Goal: Information Seeking & Learning: Learn about a topic

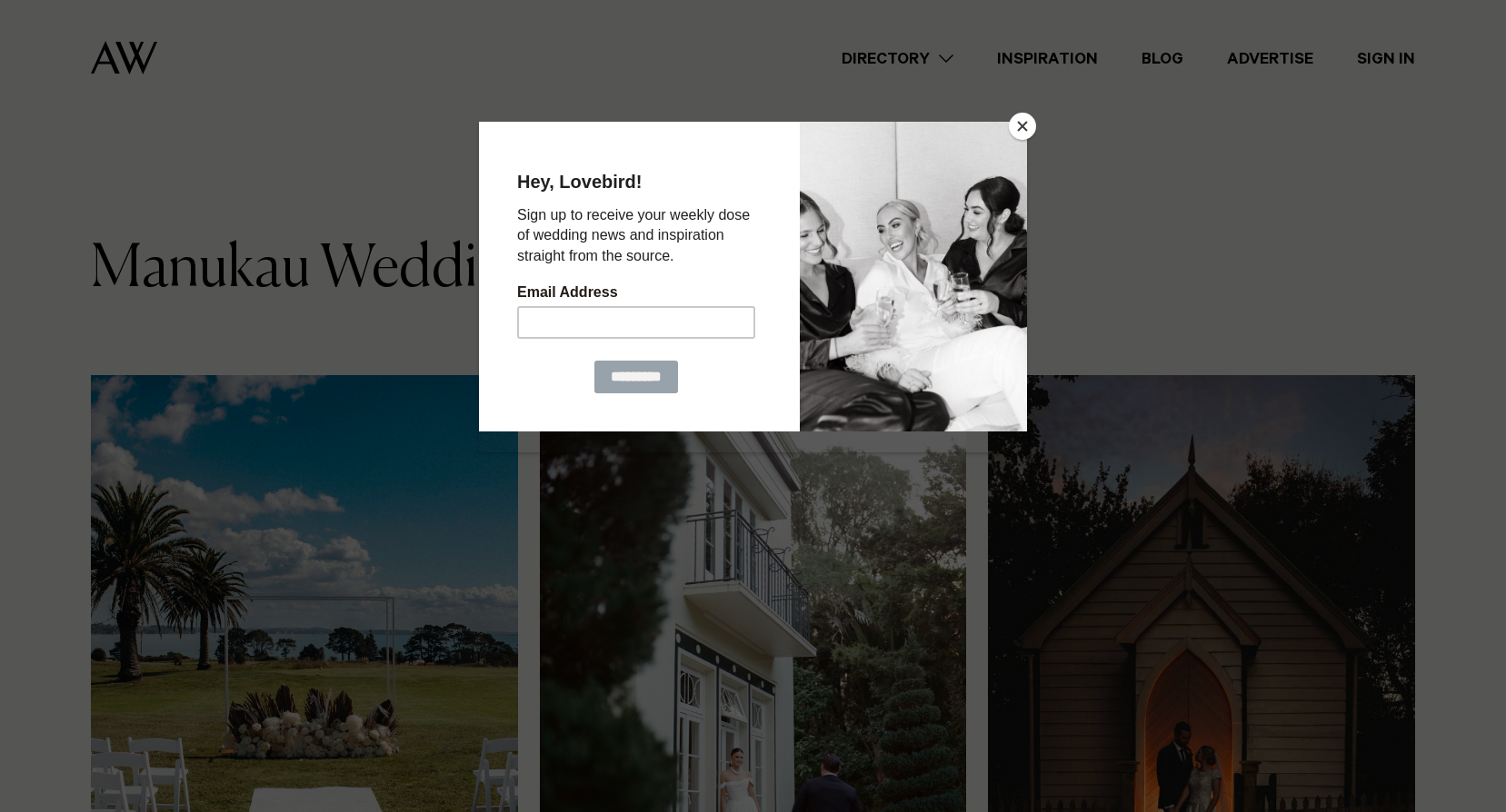
click at [1023, 126] on button "Close" at bounding box center [1022, 126] width 27 height 27
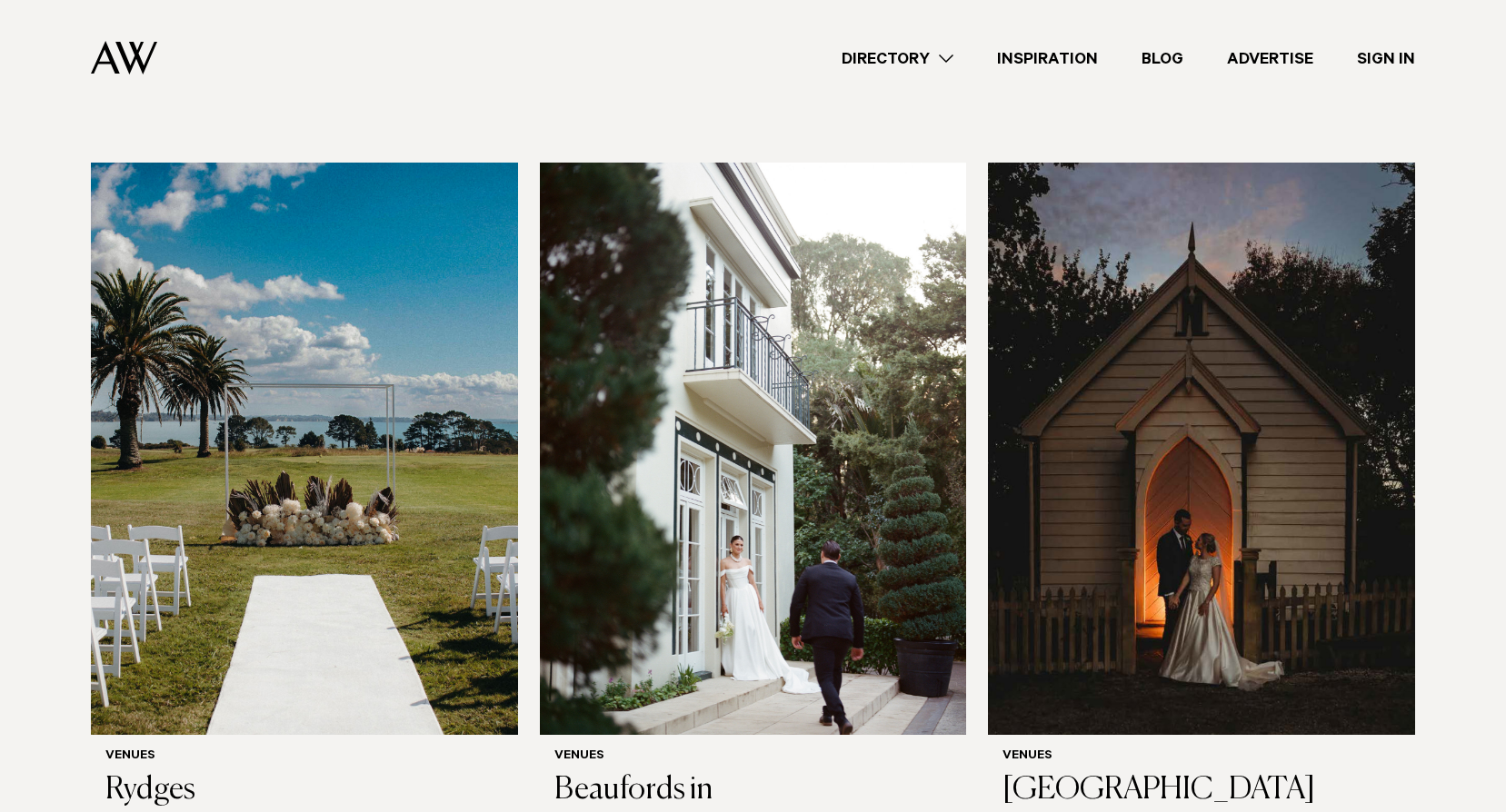
scroll to position [182, 0]
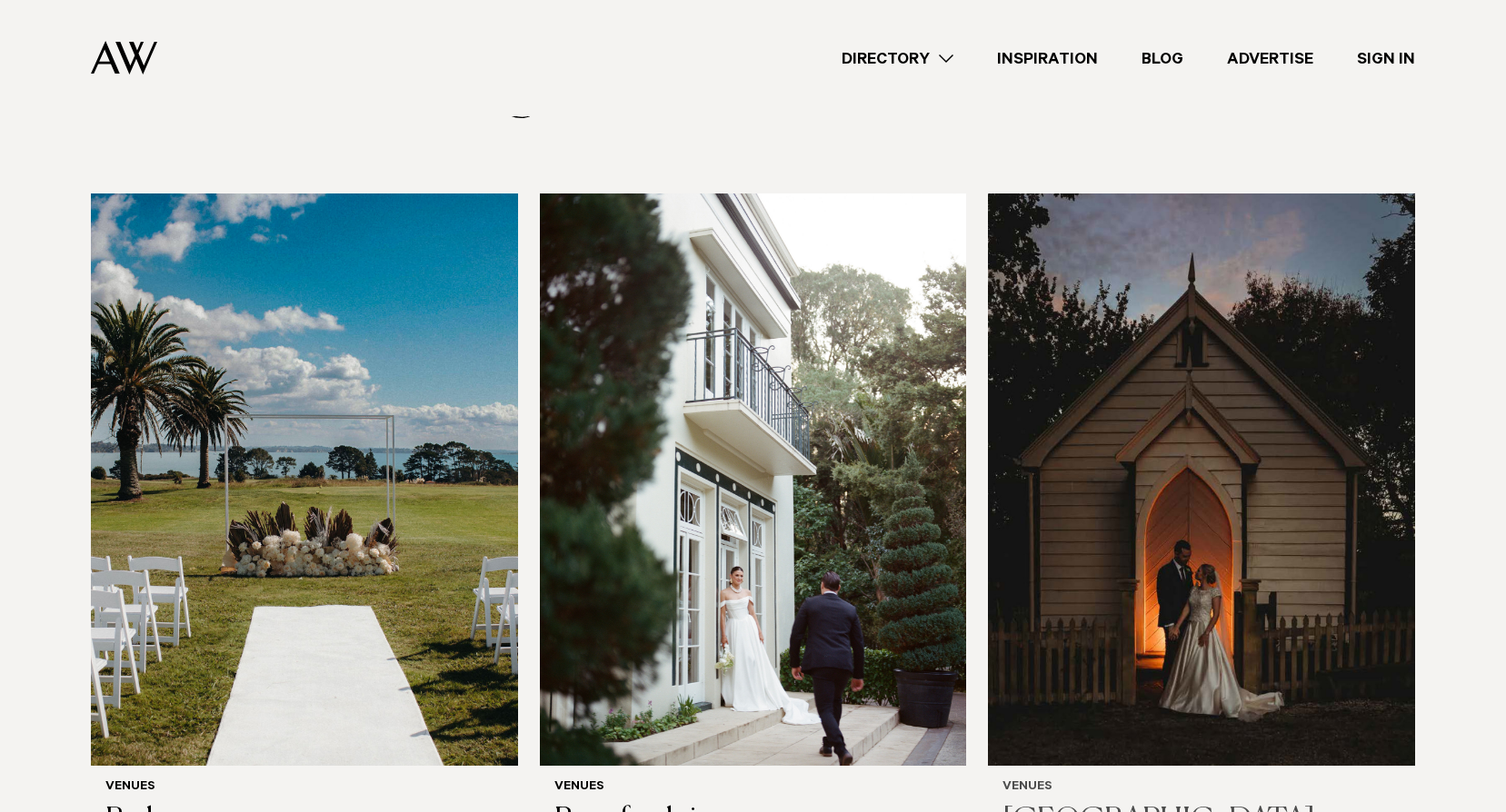
click at [1262, 391] on img at bounding box center [1202, 479] width 428 height 572
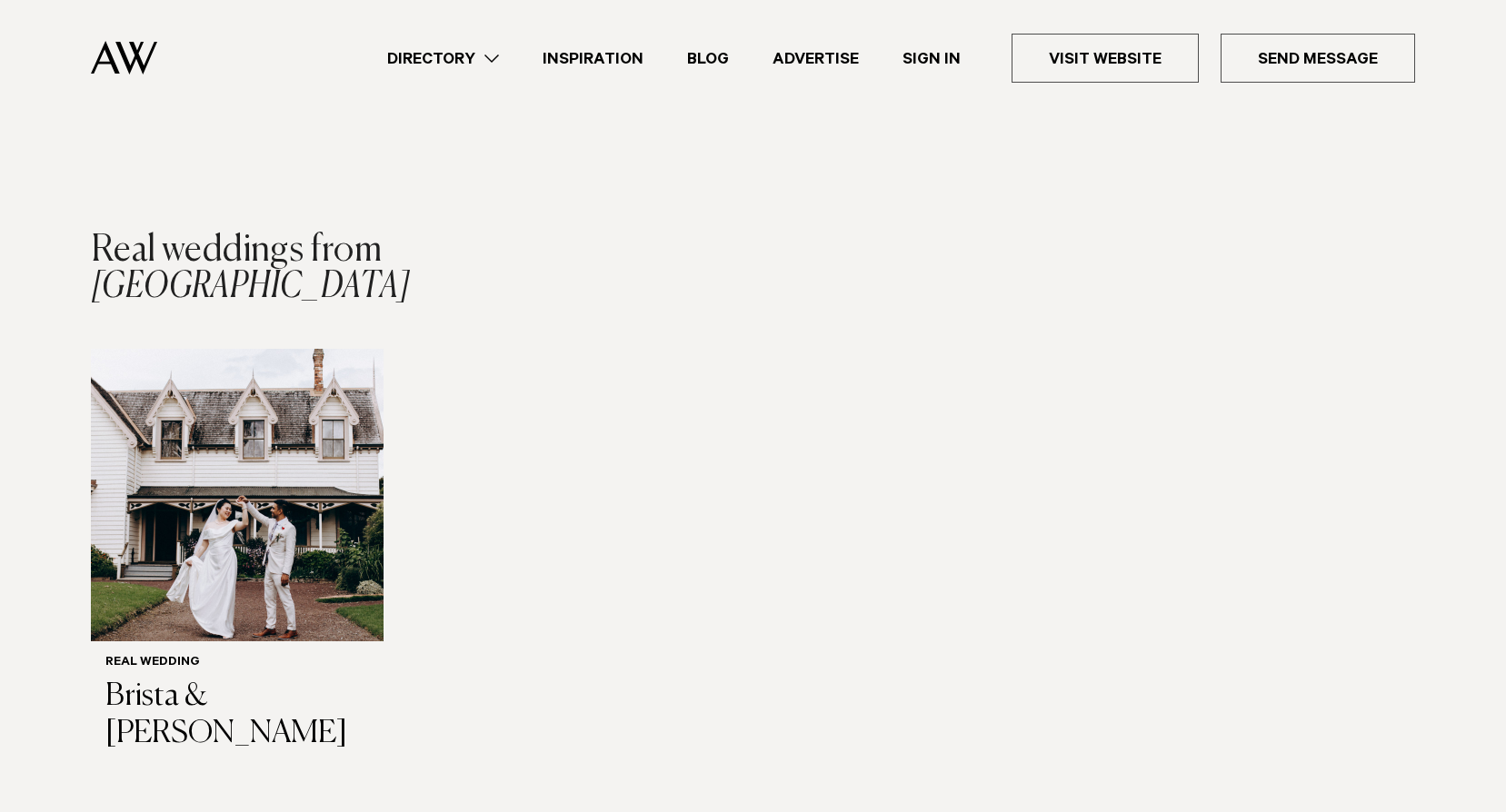
scroll to position [1817, 0]
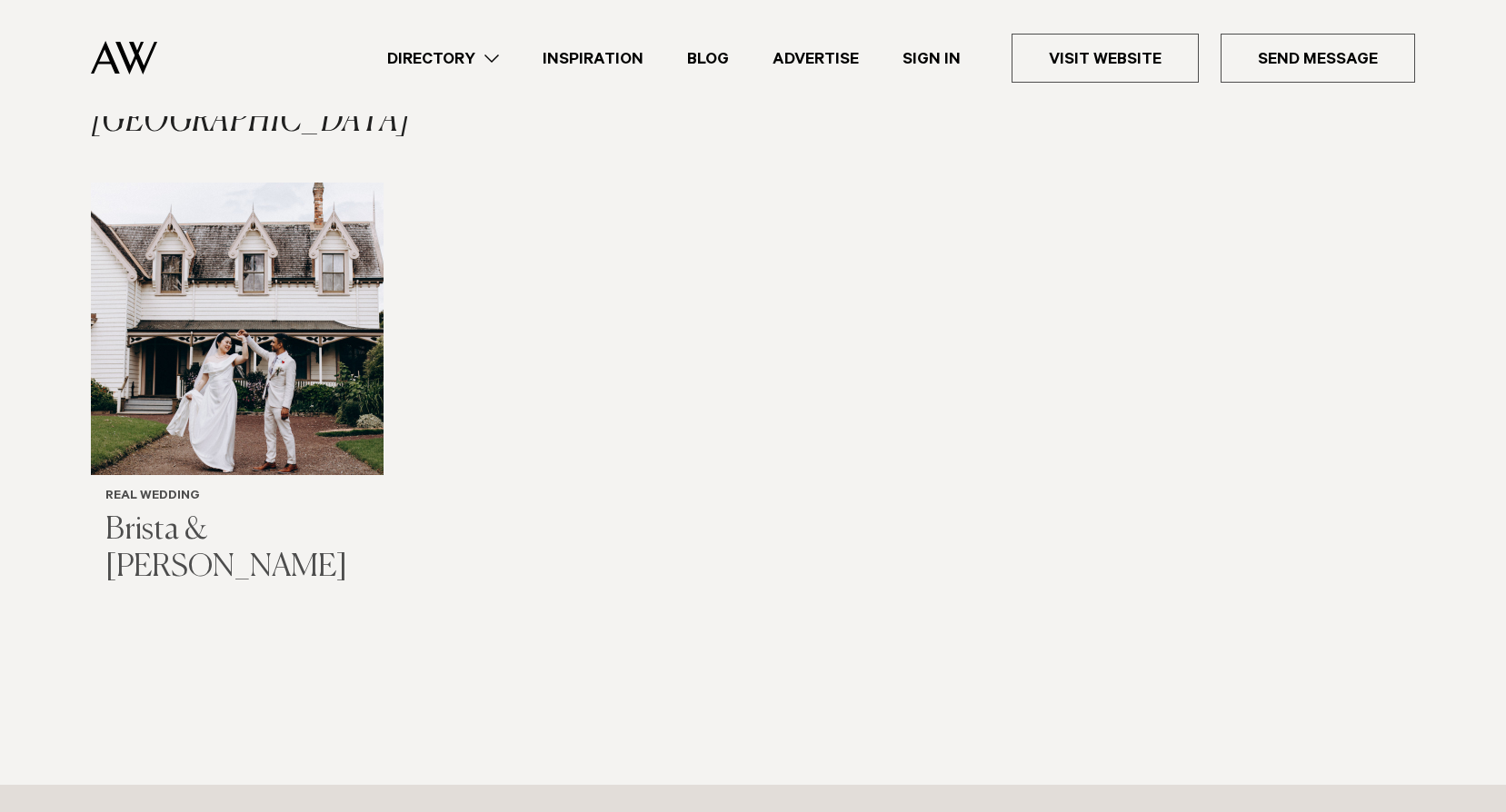
click at [258, 383] on img "1 / 1" at bounding box center [237, 329] width 293 height 293
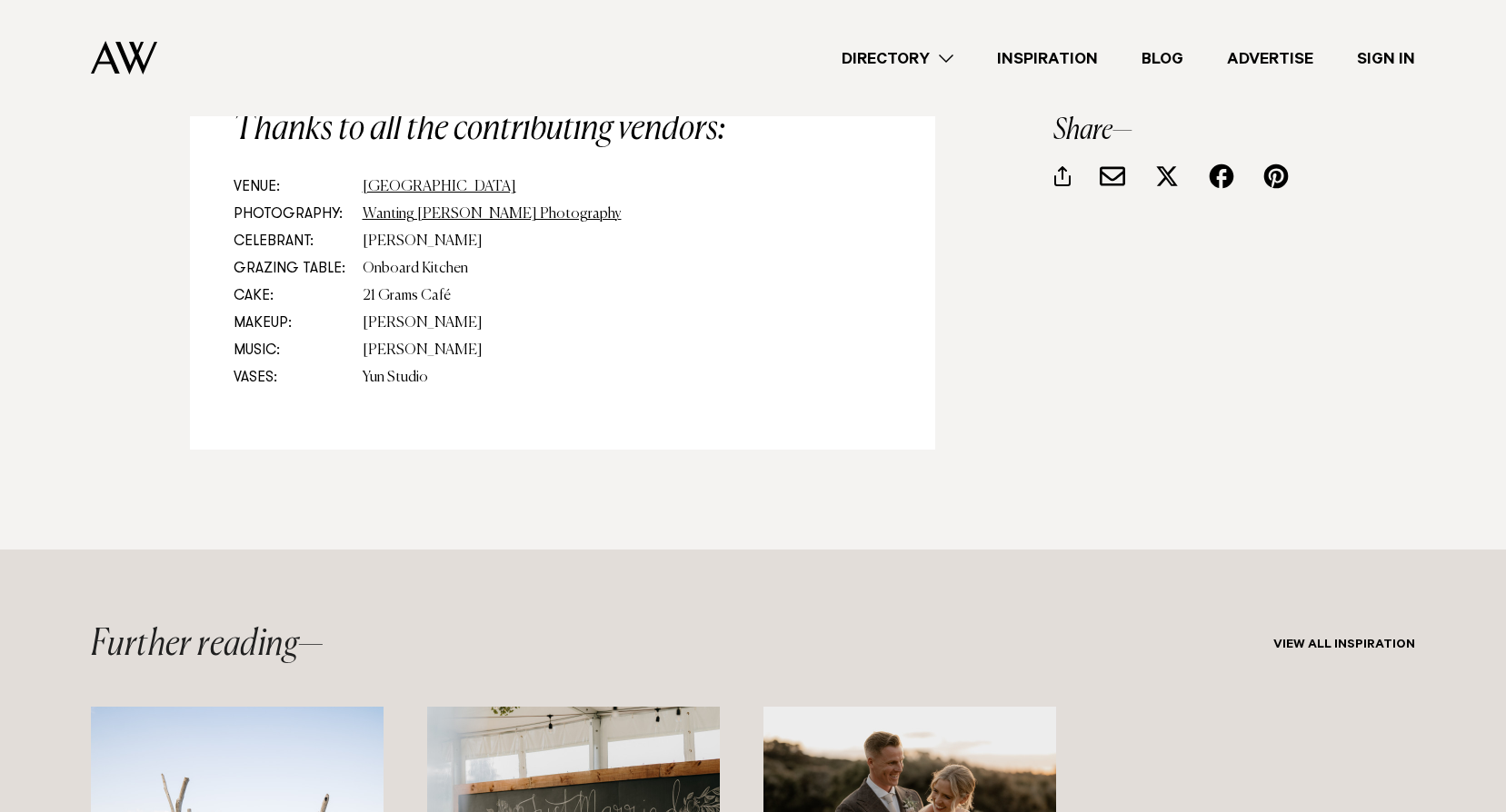
scroll to position [7633, 0]
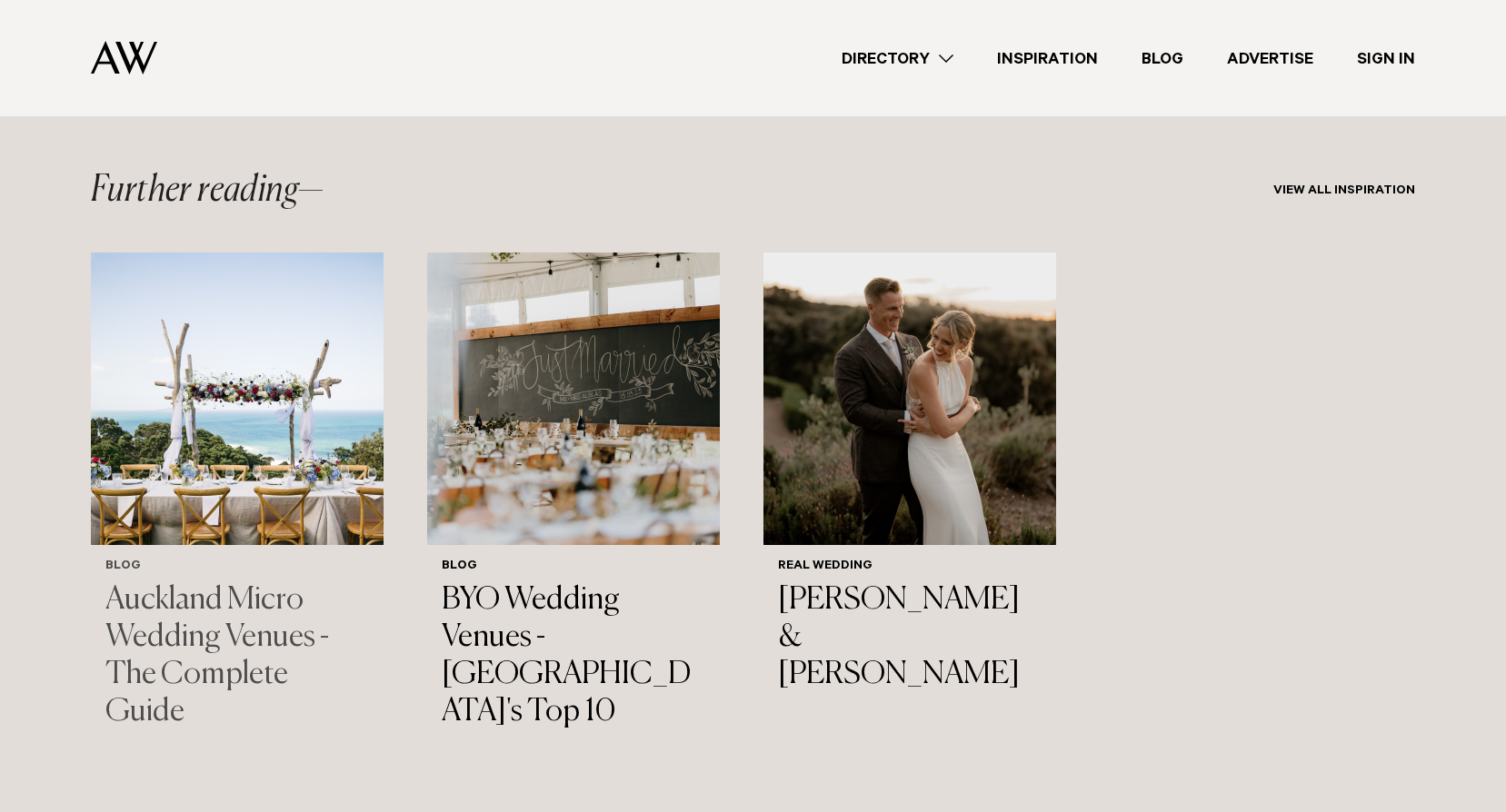
click at [224, 620] on h3 "Auckland Micro Wedding Venues - The Complete Guide" at bounding box center [238, 656] width 264 height 148
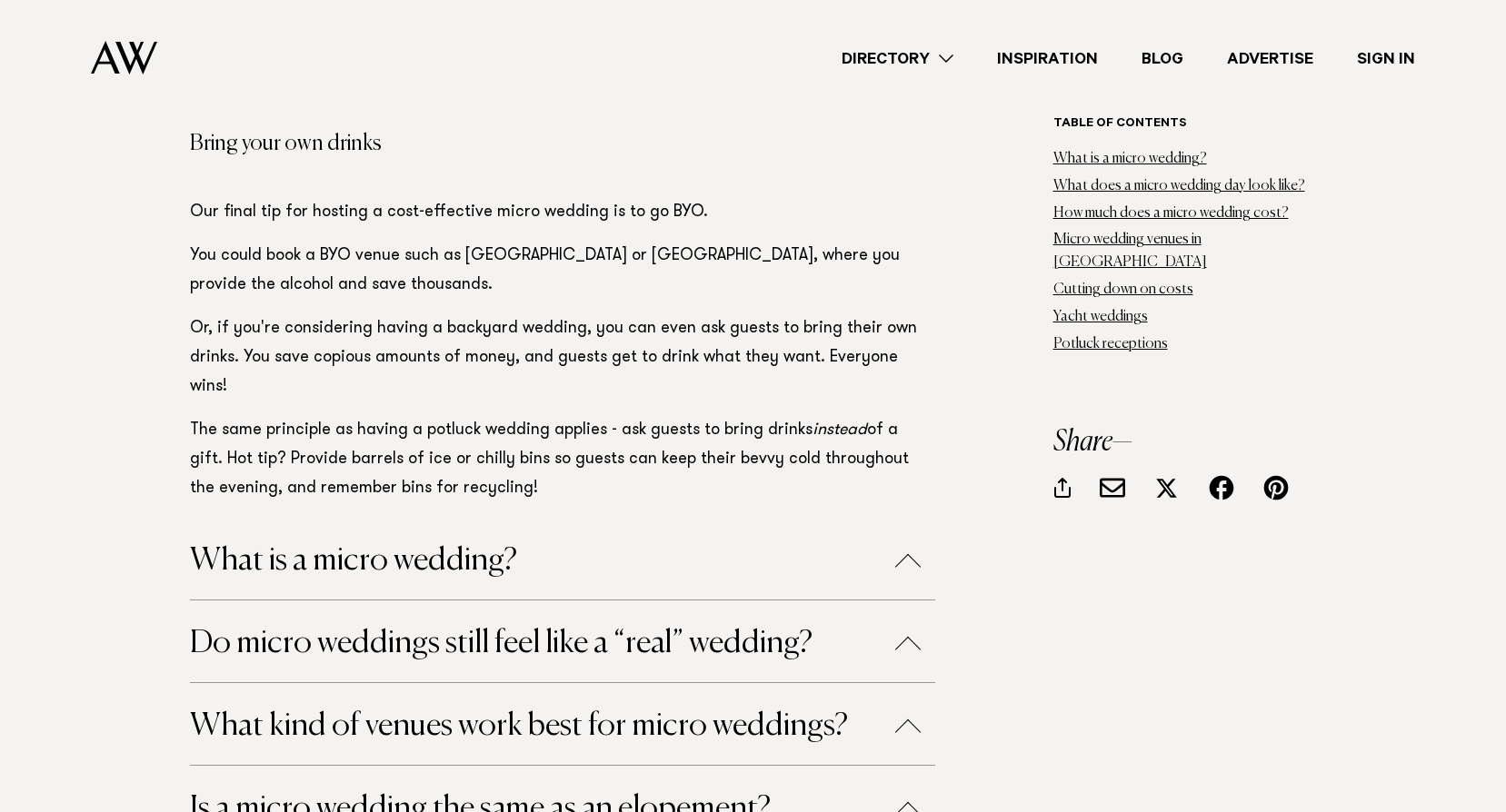
scroll to position [25532, 0]
